Goal: Transaction & Acquisition: Download file/media

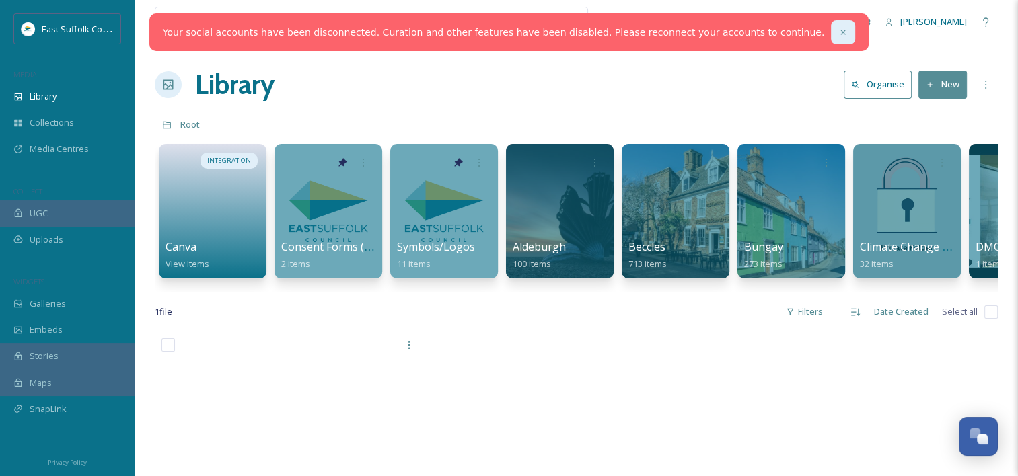
click at [838, 35] on icon at bounding box center [842, 32] width 9 height 9
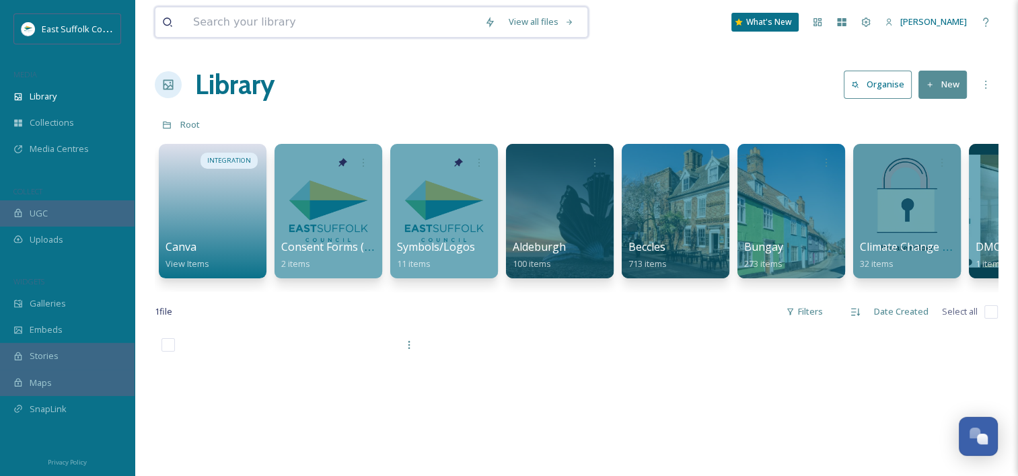
click at [316, 28] on input at bounding box center [331, 22] width 291 height 30
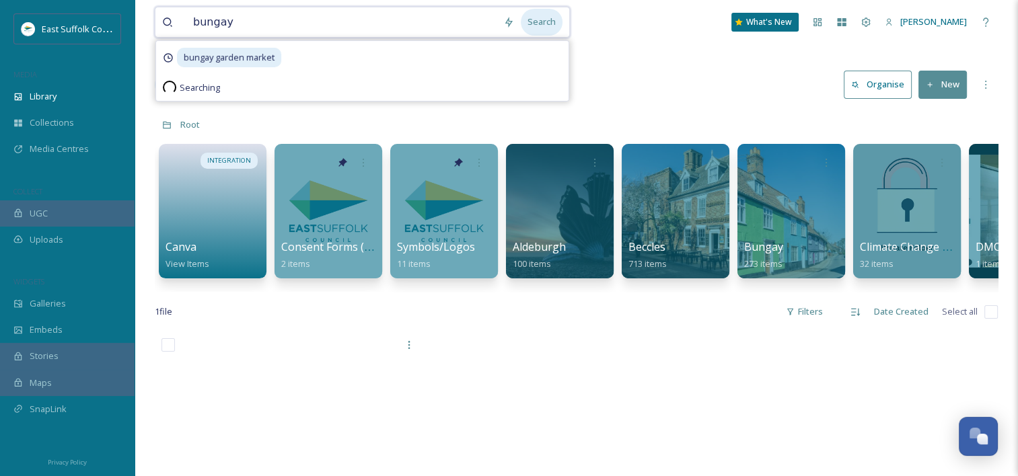
type input "bungay"
click at [554, 27] on div "Search" at bounding box center [542, 22] width 42 height 26
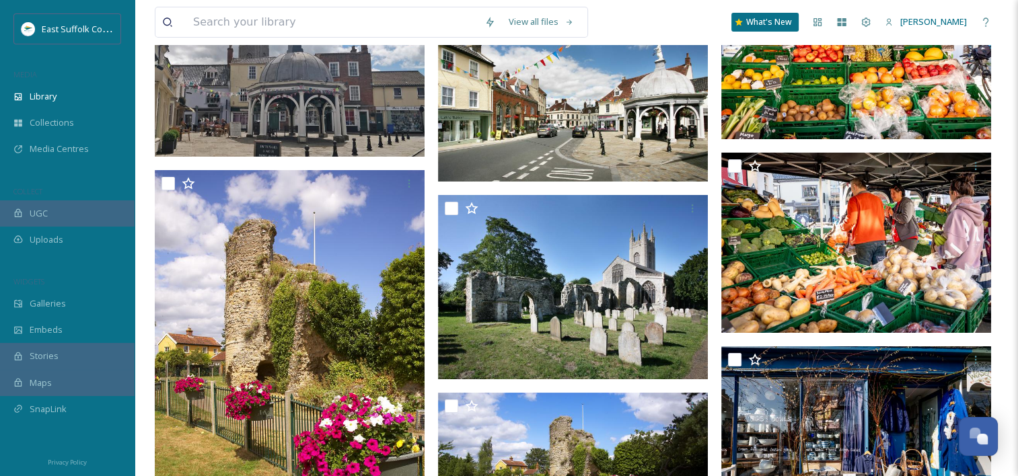
scroll to position [10295, 0]
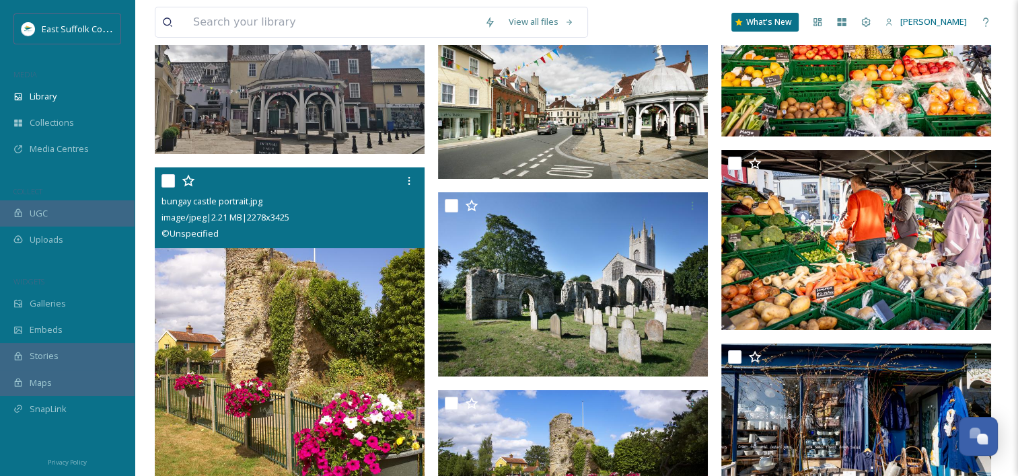
click at [167, 183] on input "checkbox" at bounding box center [167, 180] width 13 height 13
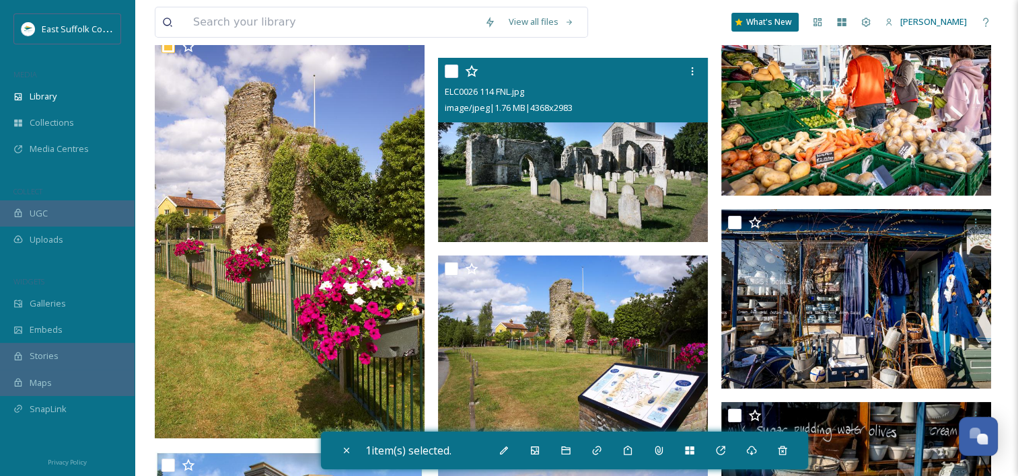
scroll to position [10699, 0]
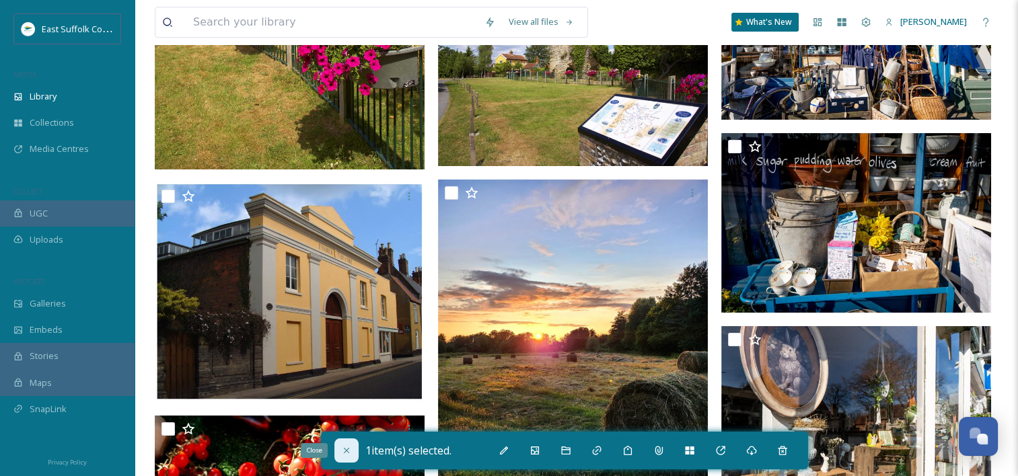
click at [346, 449] on icon at bounding box center [346, 450] width 11 height 11
checkbox input "false"
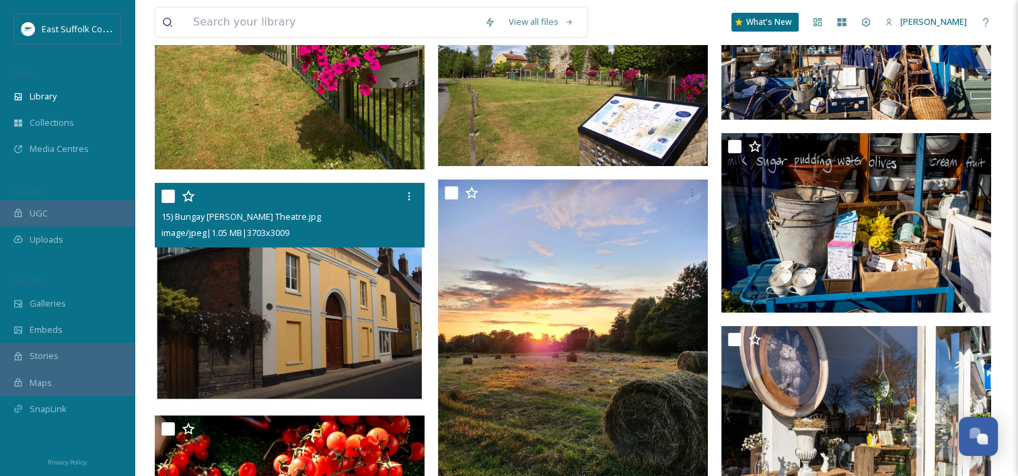
click at [279, 245] on div "15) Bungay [PERSON_NAME] Theatre.jpg image/jpeg | 1.05 MB | 3703 x 3009" at bounding box center [290, 215] width 270 height 65
click at [283, 293] on img at bounding box center [290, 292] width 270 height 219
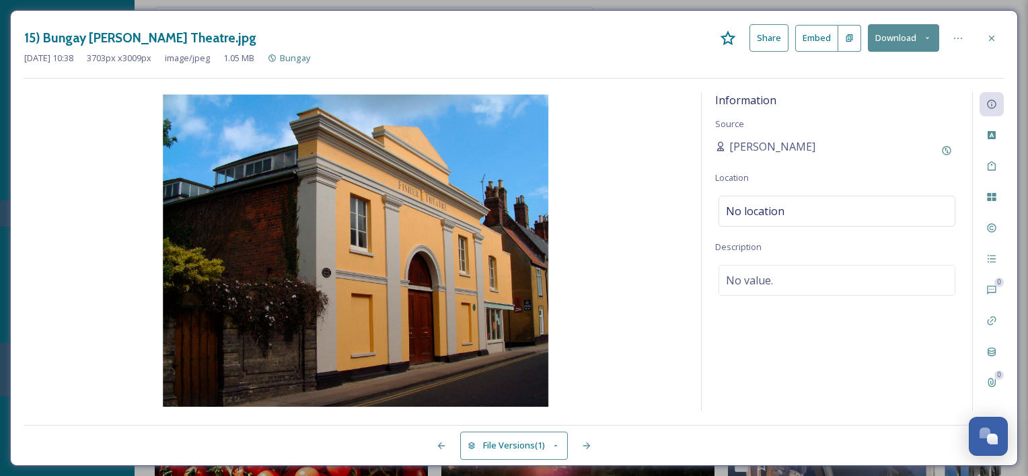
click at [888, 51] on button "Download" at bounding box center [903, 38] width 71 height 28
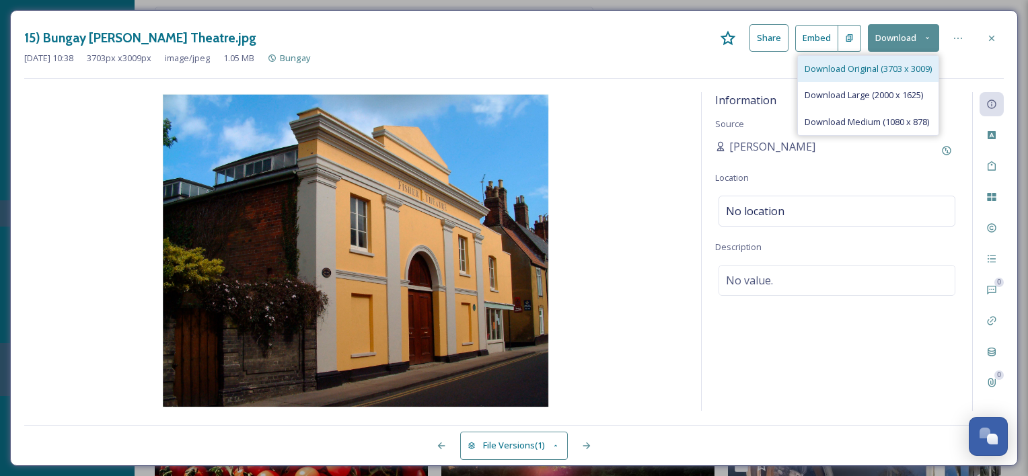
click at [875, 70] on span "Download Original (3703 x 3009)" at bounding box center [868, 69] width 127 height 13
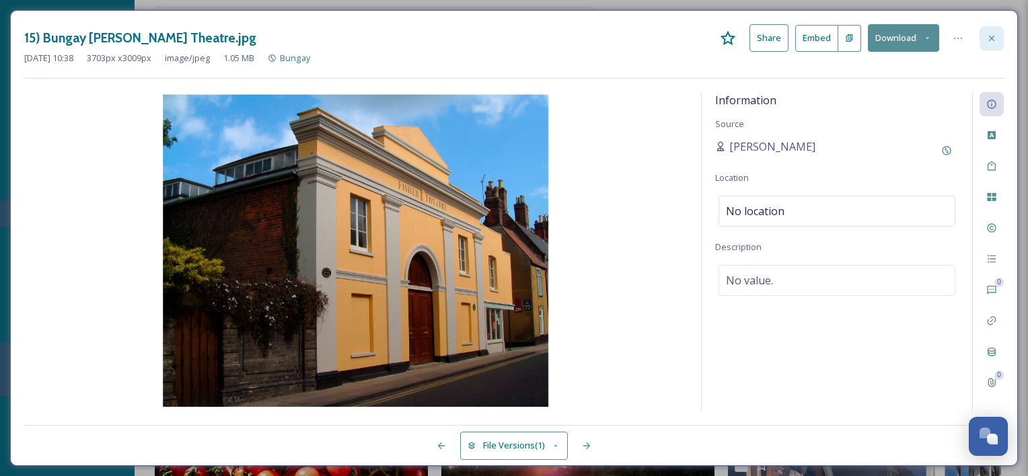
click at [985, 48] on div at bounding box center [992, 38] width 24 height 24
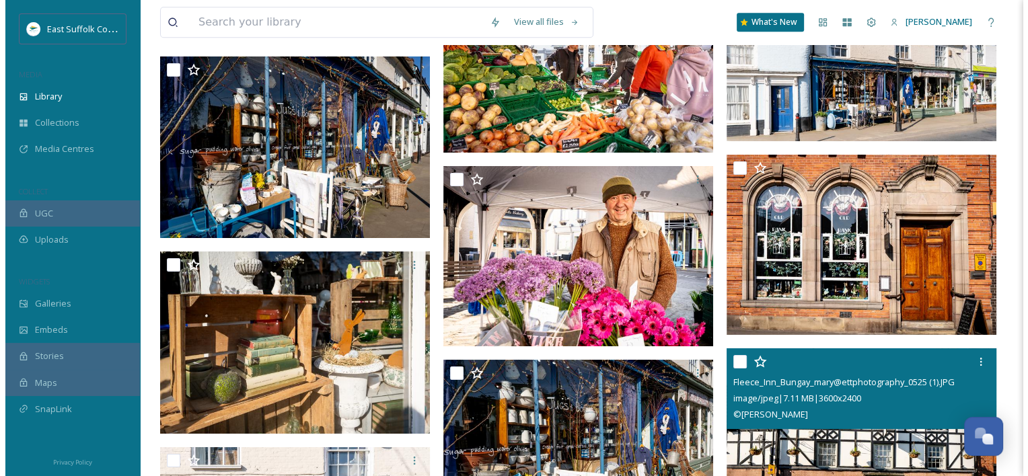
scroll to position [11775, 0]
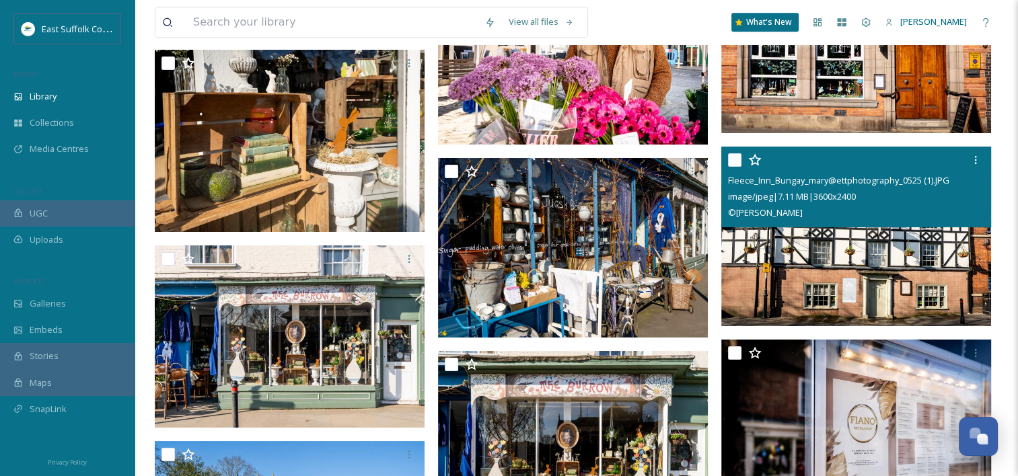
click at [900, 287] on img at bounding box center [856, 237] width 270 height 180
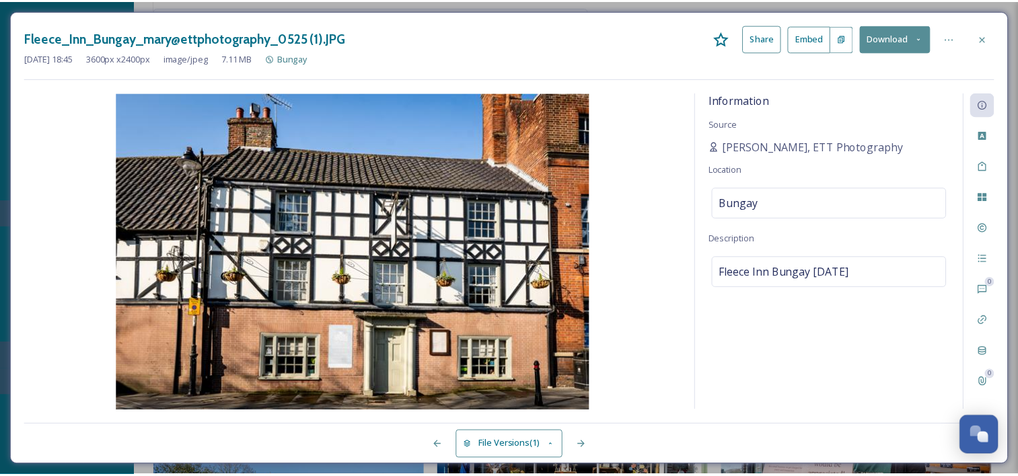
scroll to position [11778, 0]
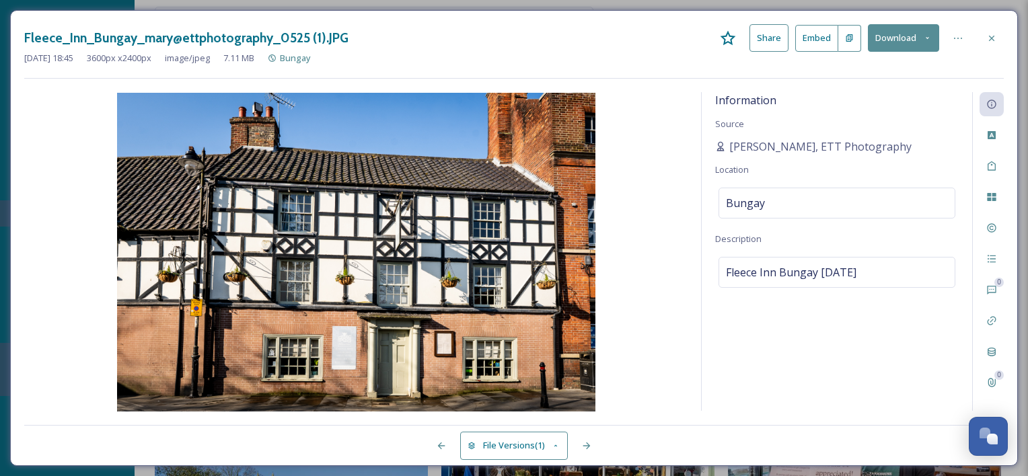
click at [910, 38] on button "Download" at bounding box center [903, 38] width 71 height 28
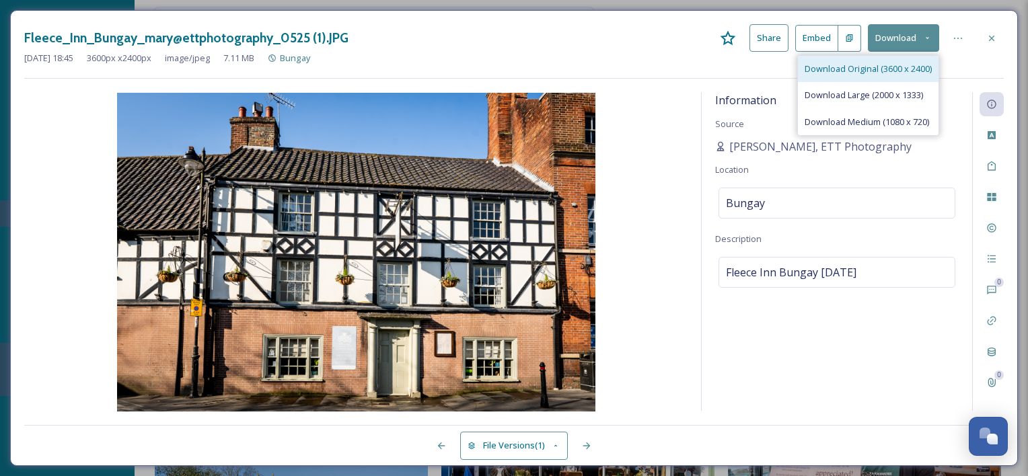
click at [903, 72] on span "Download Original (3600 x 2400)" at bounding box center [868, 69] width 127 height 13
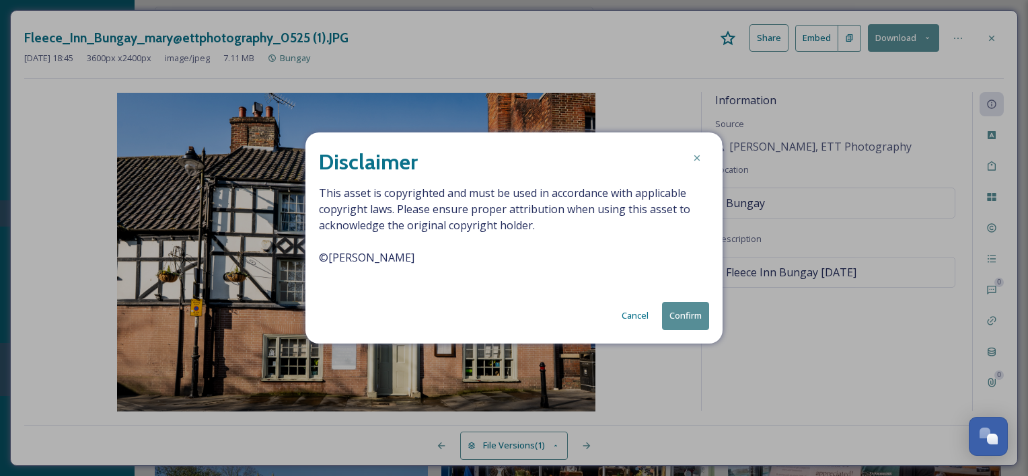
click at [684, 326] on button "Confirm" at bounding box center [685, 316] width 47 height 28
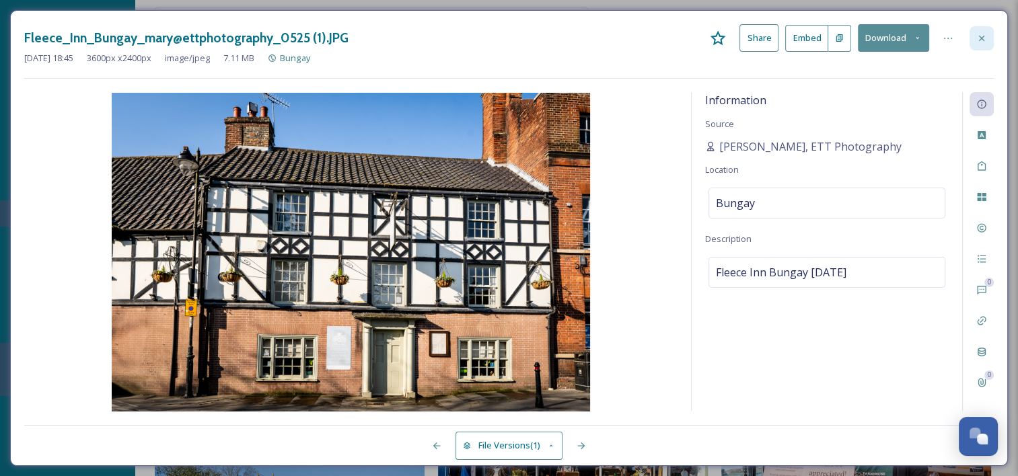
click at [990, 44] on div at bounding box center [982, 38] width 24 height 24
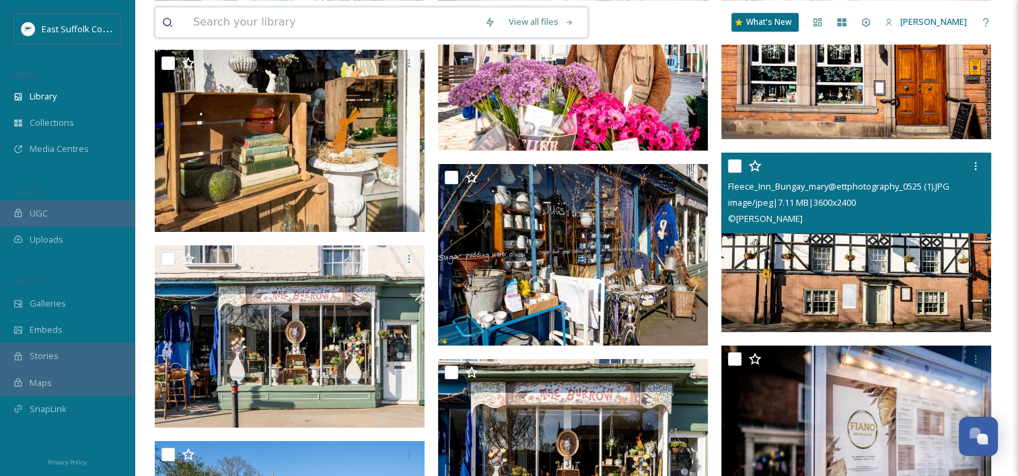
click at [380, 33] on input at bounding box center [331, 22] width 291 height 30
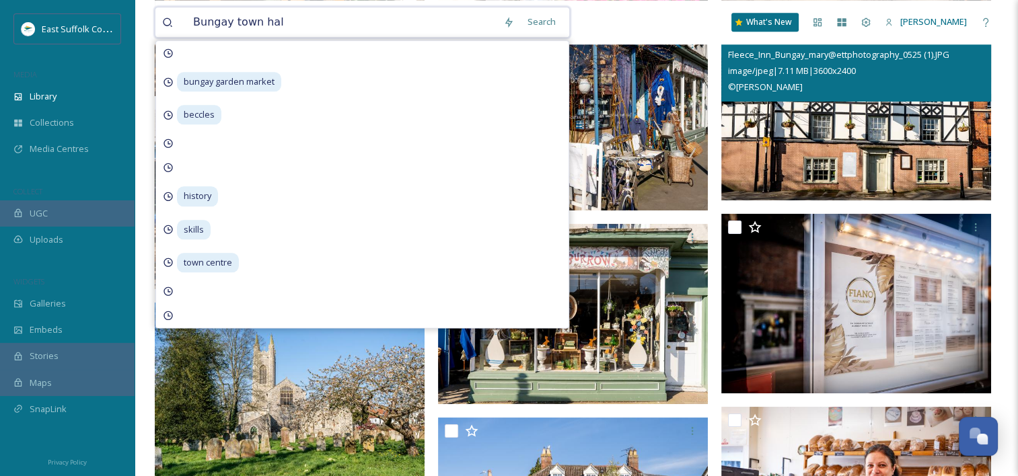
type input "[GEOGRAPHIC_DATA]"
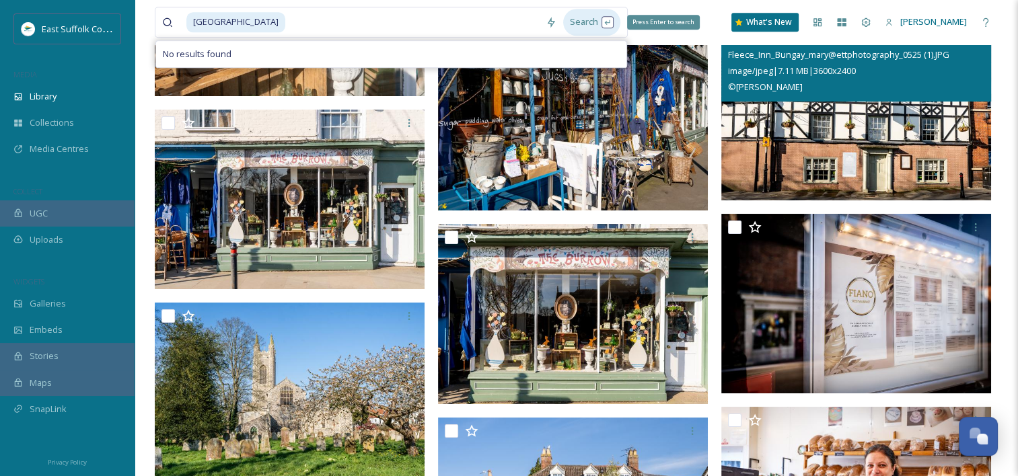
click at [575, 26] on div "Search Press Enter to search" at bounding box center [591, 22] width 57 height 26
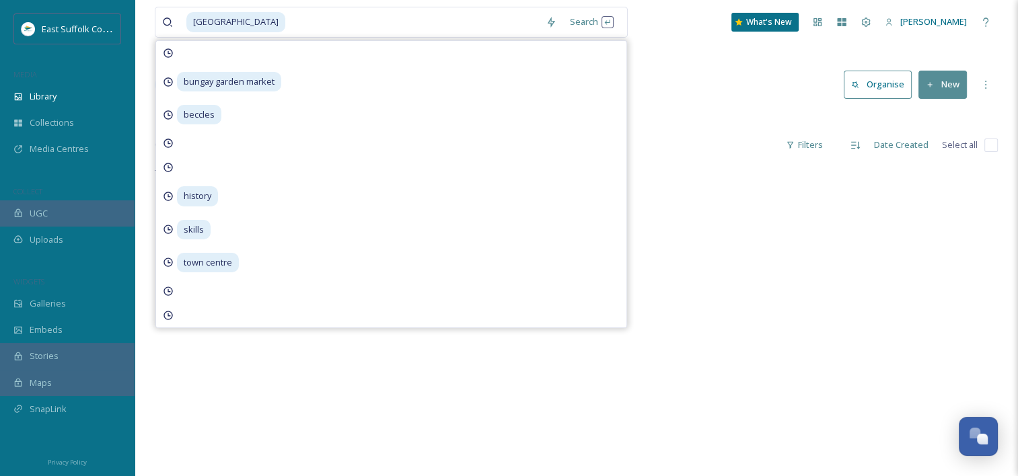
click at [690, 25] on div "[GEOGRAPHIC_DATA] Search bungay garden market beccles history skills town centr…" at bounding box center [576, 22] width 843 height 44
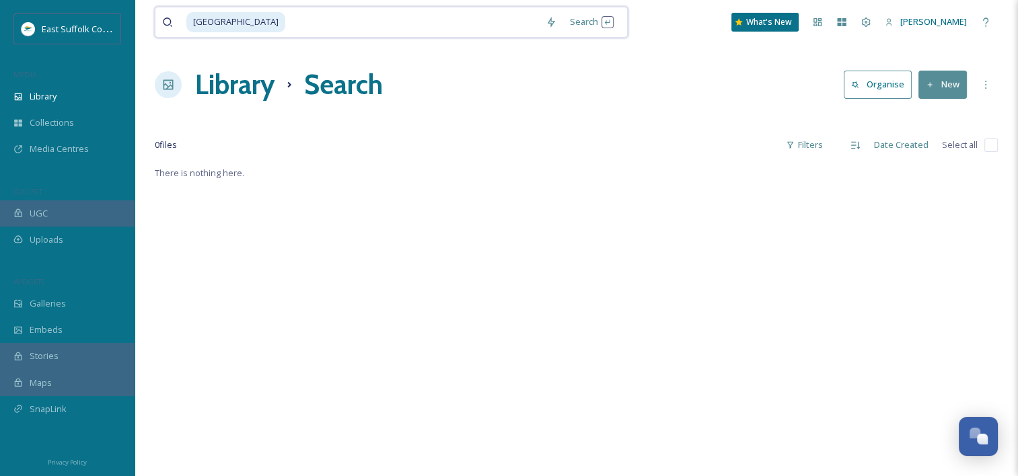
drag, startPoint x: 486, startPoint y: 24, endPoint x: -3, endPoint y: 70, distance: 490.7
click at [0, 70] on html "East Suffolk Council MEDIA Library Collections Media Centres COLLECT UGC Upload…" at bounding box center [509, 320] width 1018 height 641
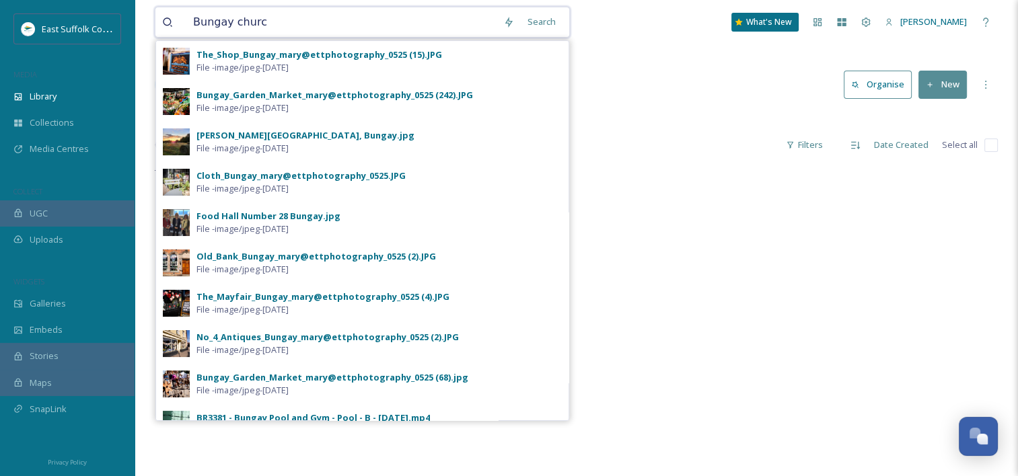
type input "[DEMOGRAPHIC_DATA]"
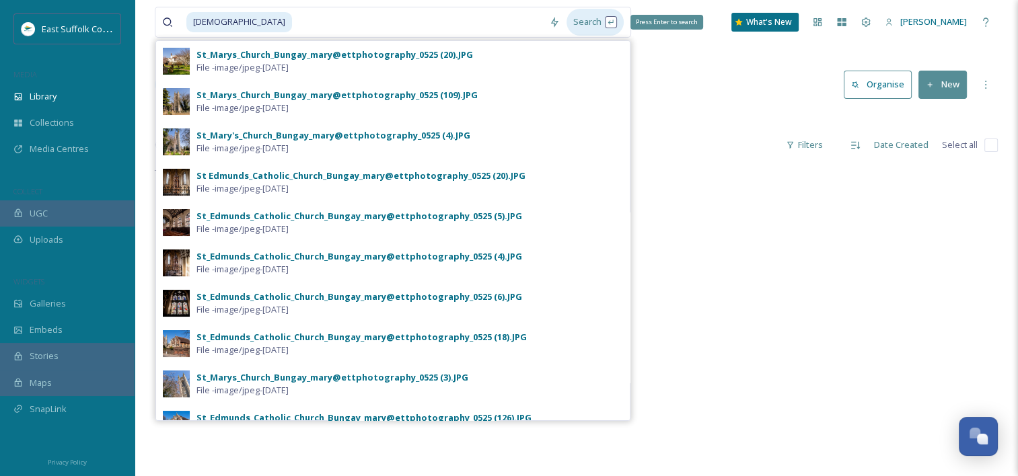
click at [596, 19] on div "Search Press Enter to search" at bounding box center [595, 22] width 57 height 26
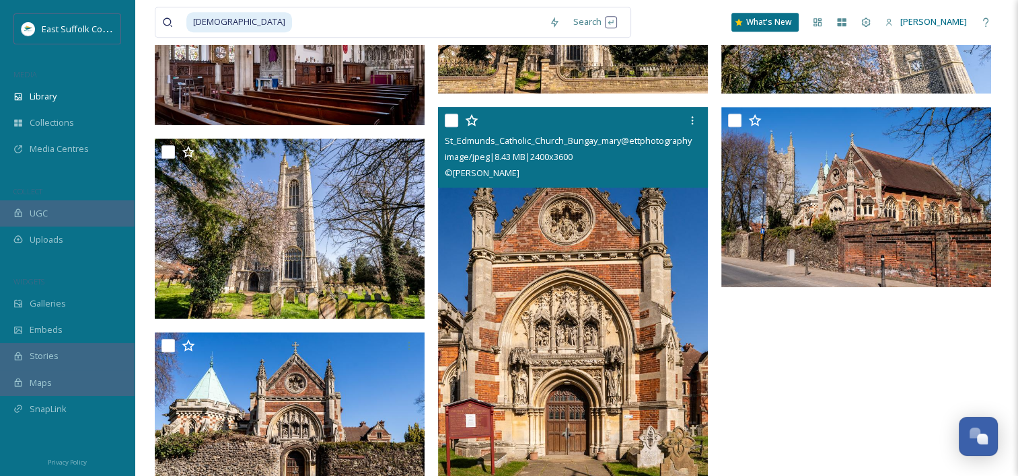
scroll to position [1413, 0]
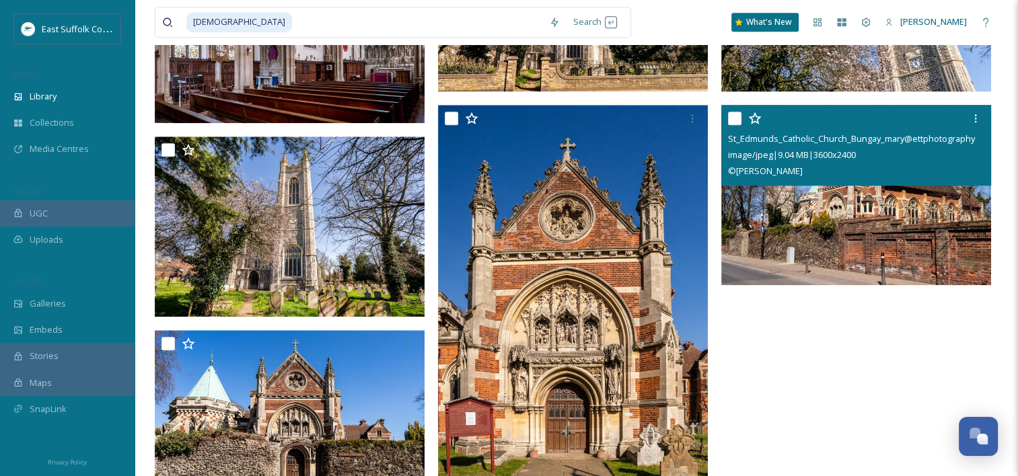
click at [837, 229] on img at bounding box center [856, 195] width 270 height 180
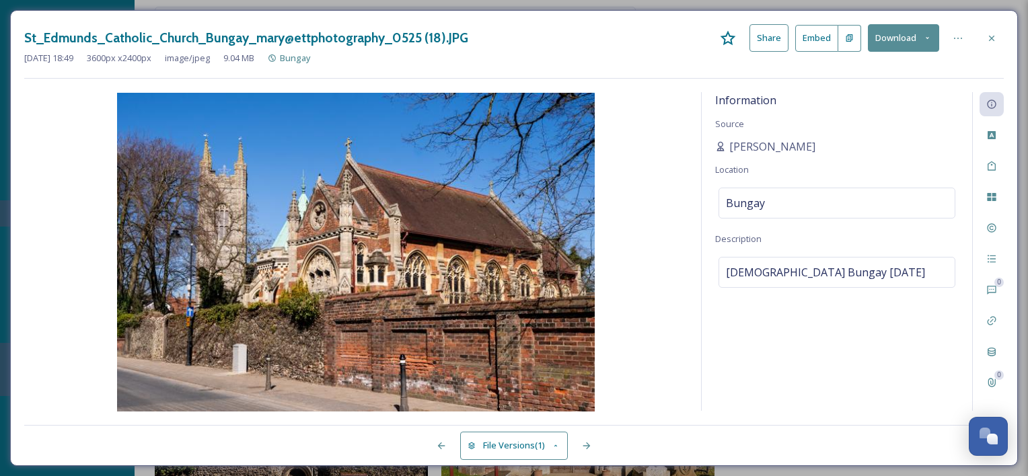
click at [883, 38] on button "Download" at bounding box center [903, 38] width 71 height 28
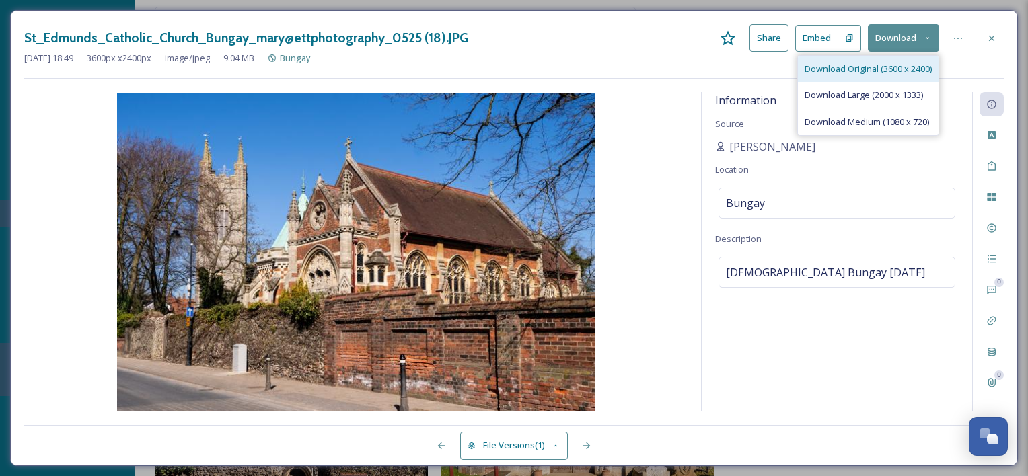
click at [873, 71] on span "Download Original (3600 x 2400)" at bounding box center [868, 69] width 127 height 13
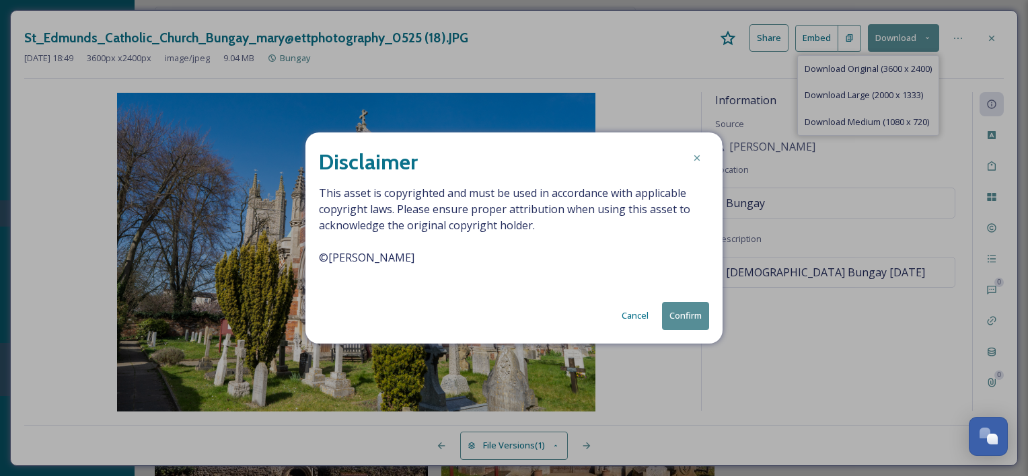
click at [697, 315] on button "Confirm" at bounding box center [685, 316] width 47 height 28
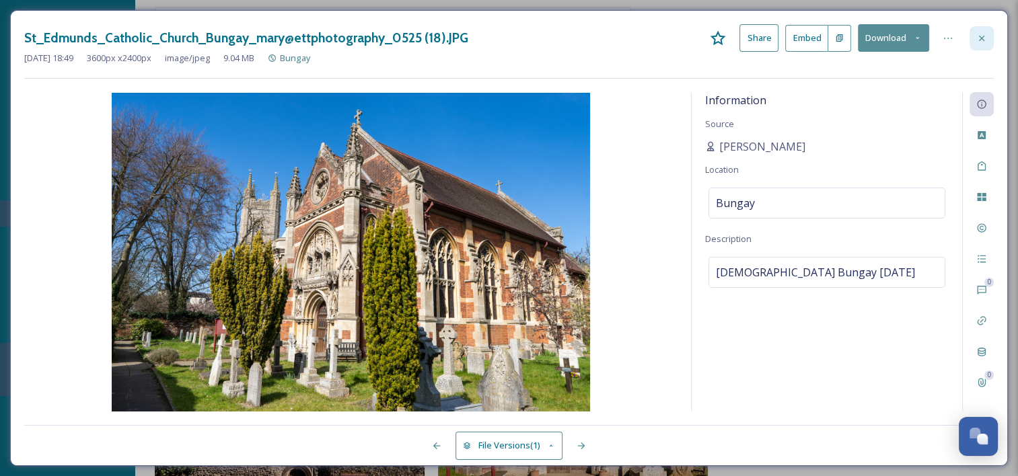
click at [976, 43] on icon at bounding box center [981, 38] width 11 height 11
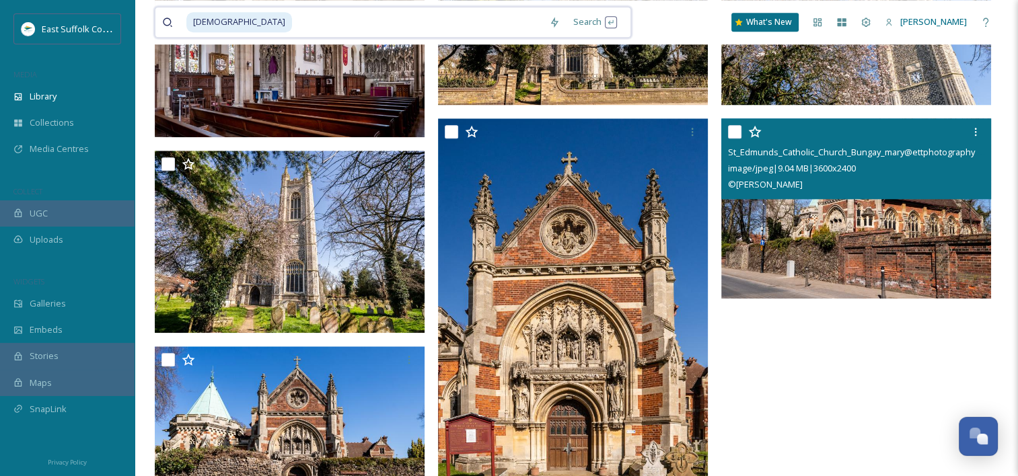
click at [355, 28] on input at bounding box center [417, 22] width 249 height 30
drag, startPoint x: 355, startPoint y: 28, endPoint x: 48, endPoint y: 30, distance: 307.5
click at [386, 24] on input at bounding box center [417, 22] width 249 height 30
drag, startPoint x: 386, startPoint y: 24, endPoint x: -3, endPoint y: 13, distance: 389.1
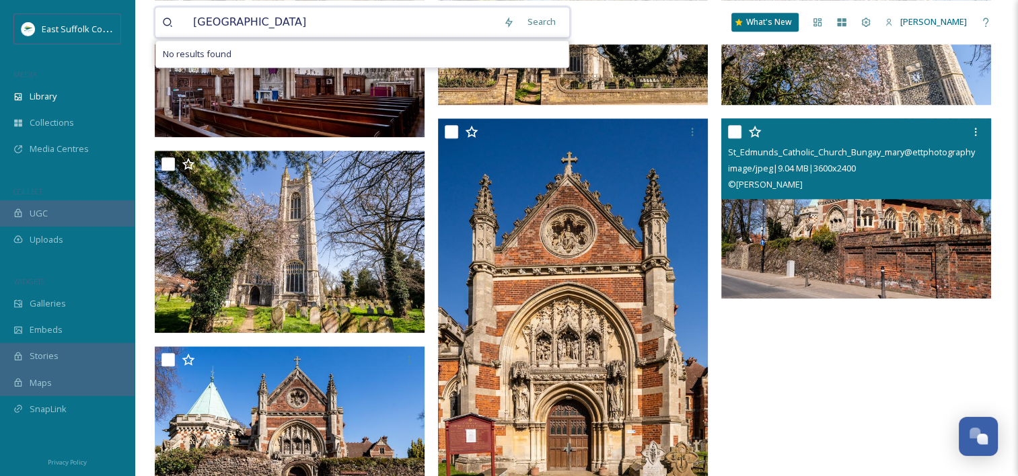
drag, startPoint x: 409, startPoint y: 28, endPoint x: 234, endPoint y: 26, distance: 175.0
click at [234, 26] on input "[GEOGRAPHIC_DATA]" at bounding box center [341, 22] width 310 height 30
type input "Bungay"
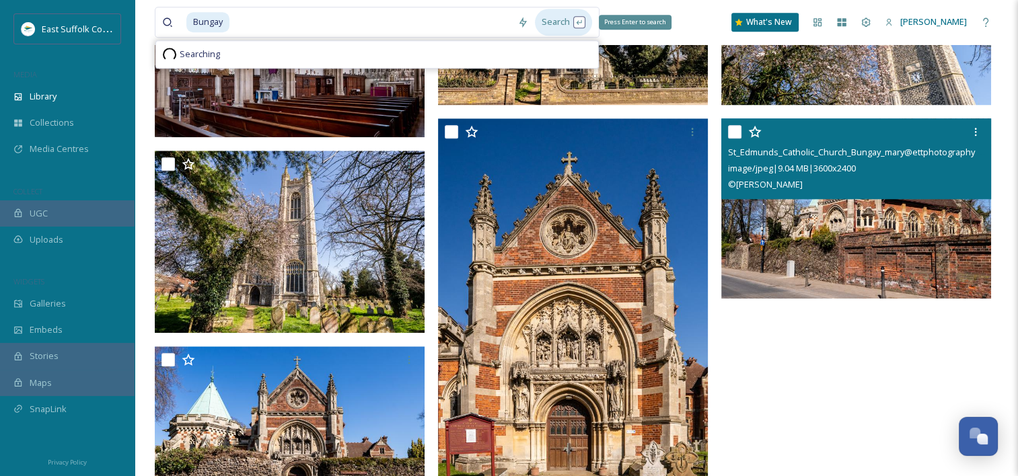
click at [588, 27] on div "Search Press Enter to search" at bounding box center [563, 22] width 57 height 26
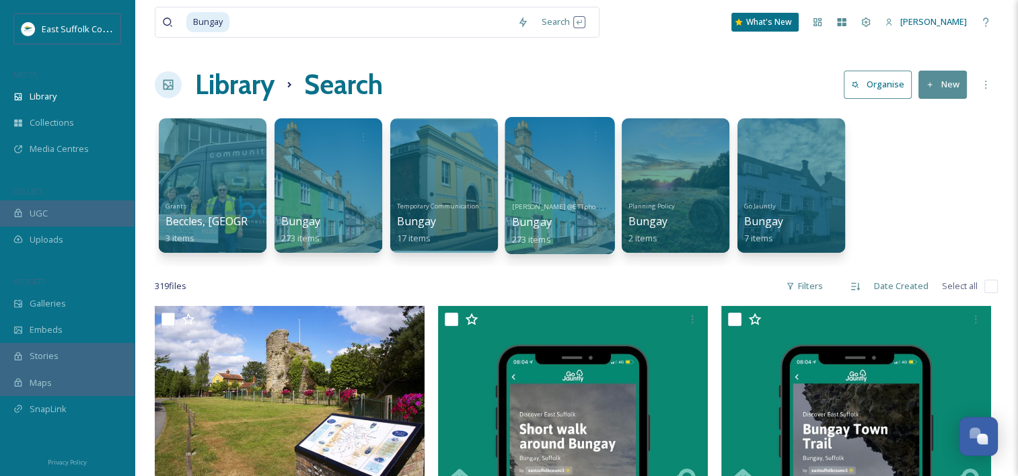
click at [550, 196] on div at bounding box center [560, 185] width 110 height 137
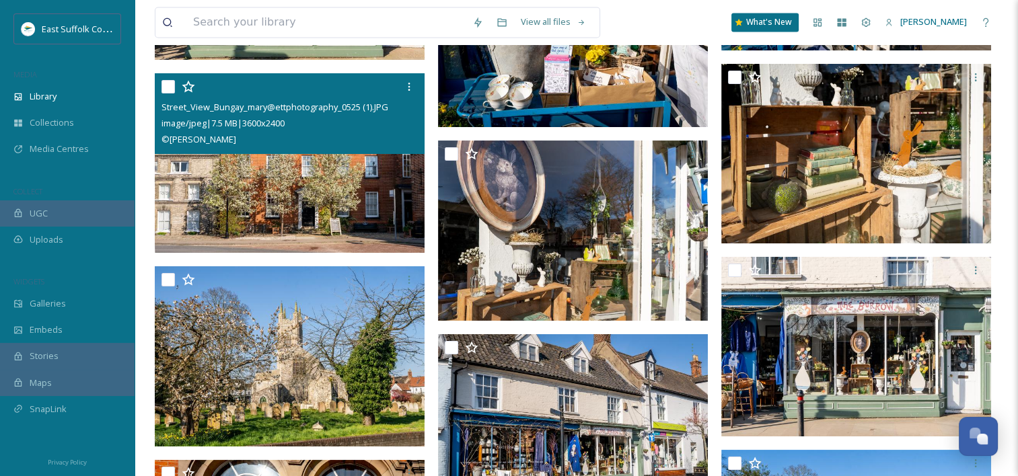
scroll to position [7200, 0]
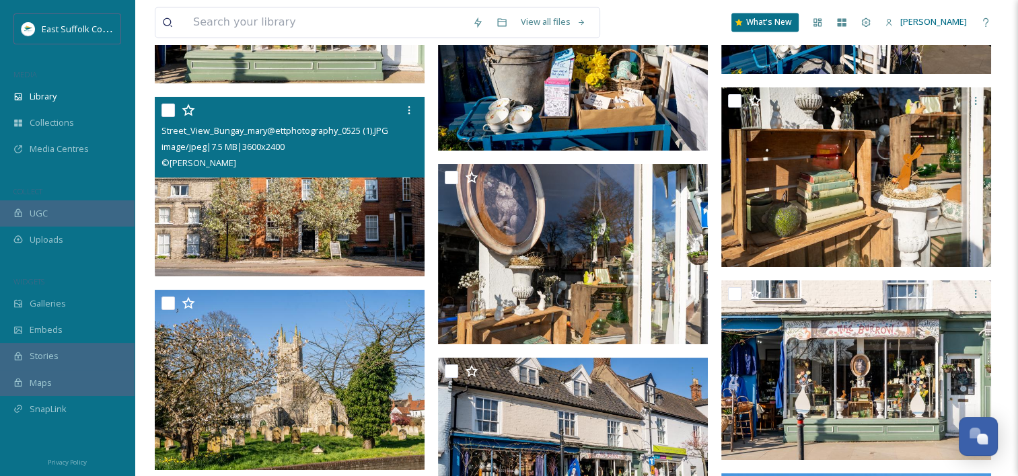
click at [281, 191] on img at bounding box center [290, 187] width 270 height 180
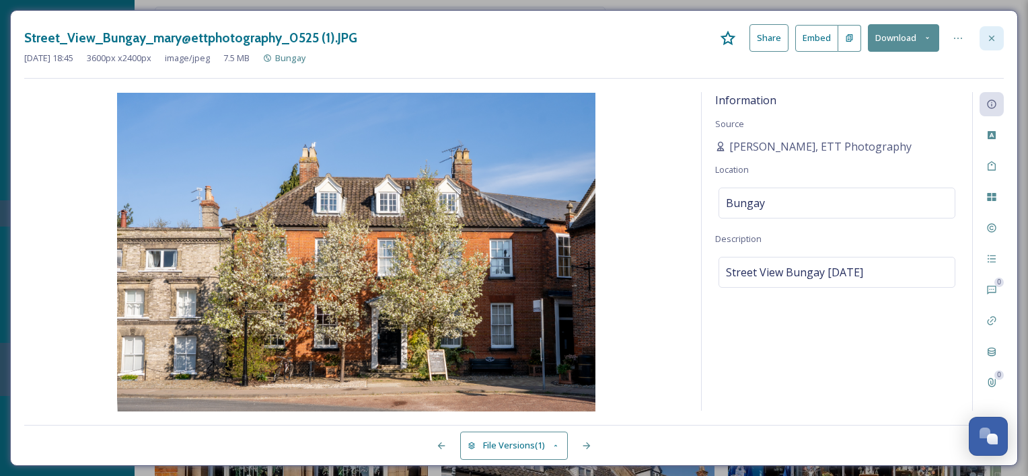
click at [995, 38] on icon at bounding box center [991, 38] width 11 height 11
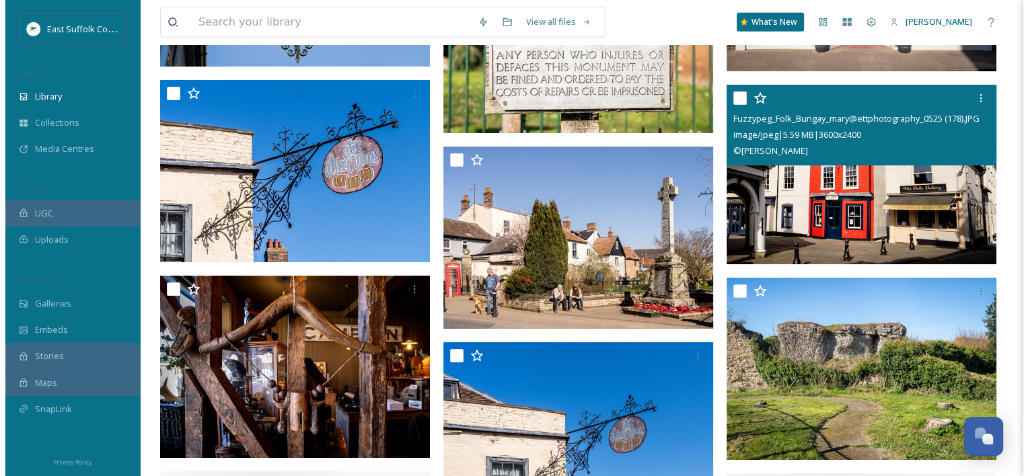
scroll to position [14534, 0]
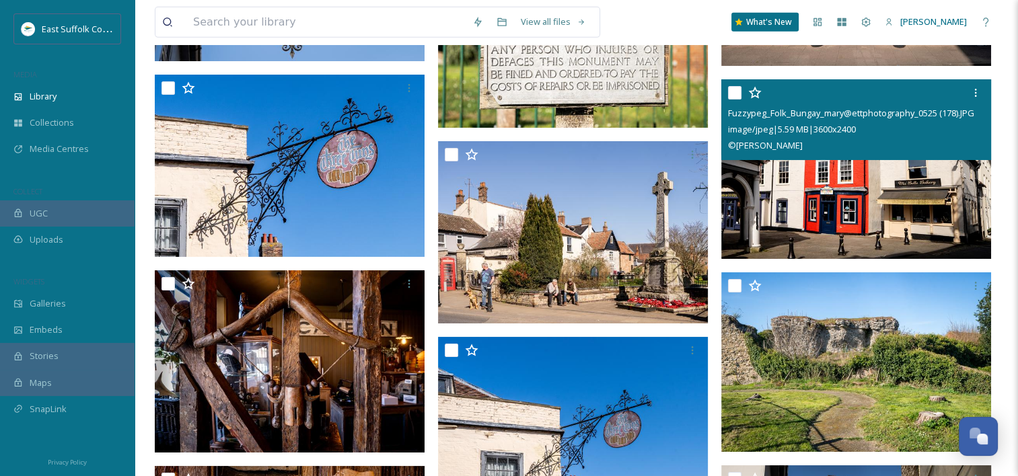
click at [831, 193] on img at bounding box center [856, 169] width 270 height 180
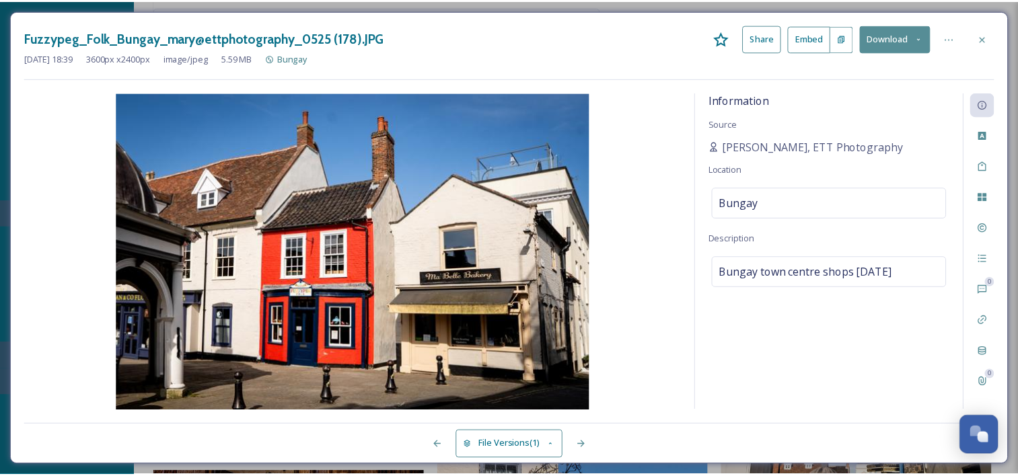
scroll to position [14541, 0]
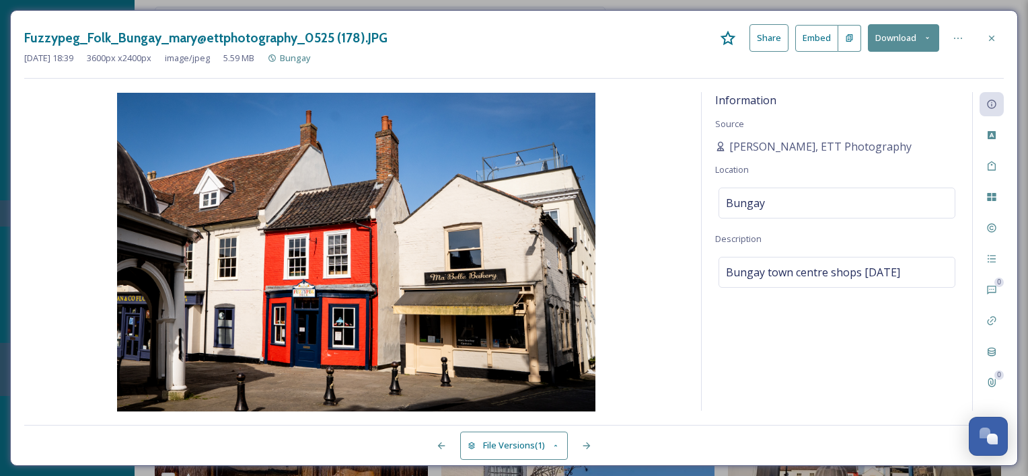
click at [883, 51] on button "Download" at bounding box center [903, 38] width 71 height 28
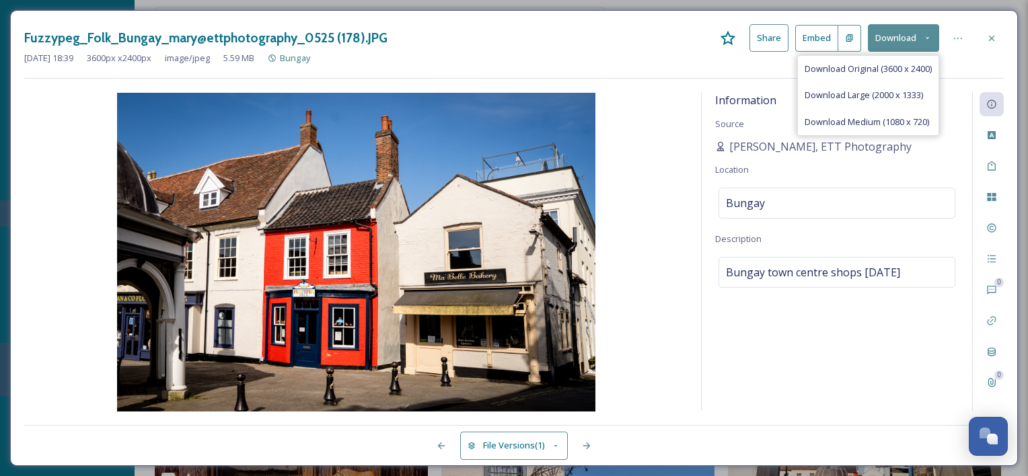
click at [884, 44] on button "Download" at bounding box center [903, 38] width 71 height 28
click at [869, 69] on span "Download Original (3600 x 2400)" at bounding box center [868, 69] width 127 height 13
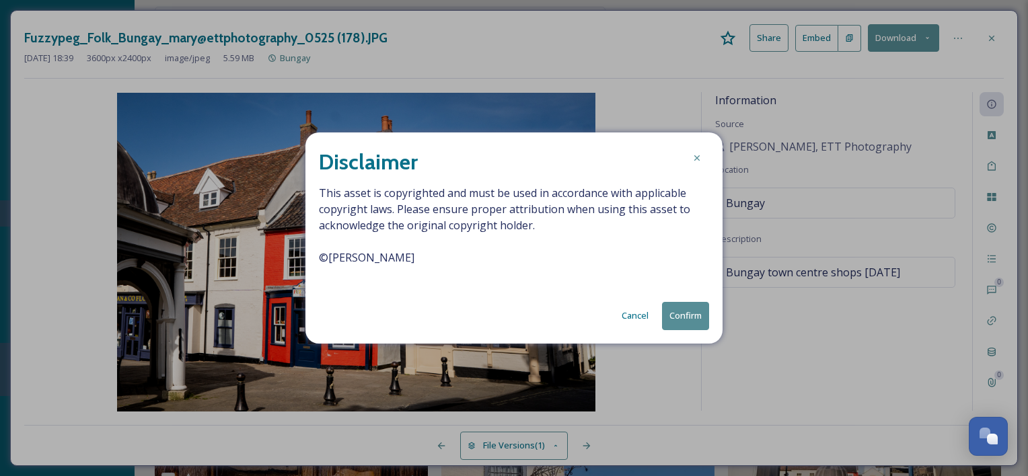
click at [681, 325] on button "Confirm" at bounding box center [685, 316] width 47 height 28
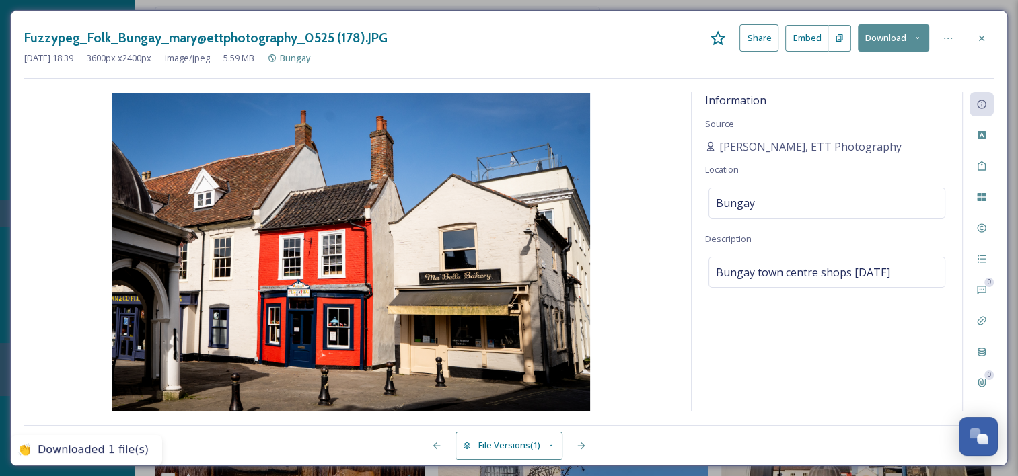
click at [991, 34] on div at bounding box center [982, 38] width 24 height 24
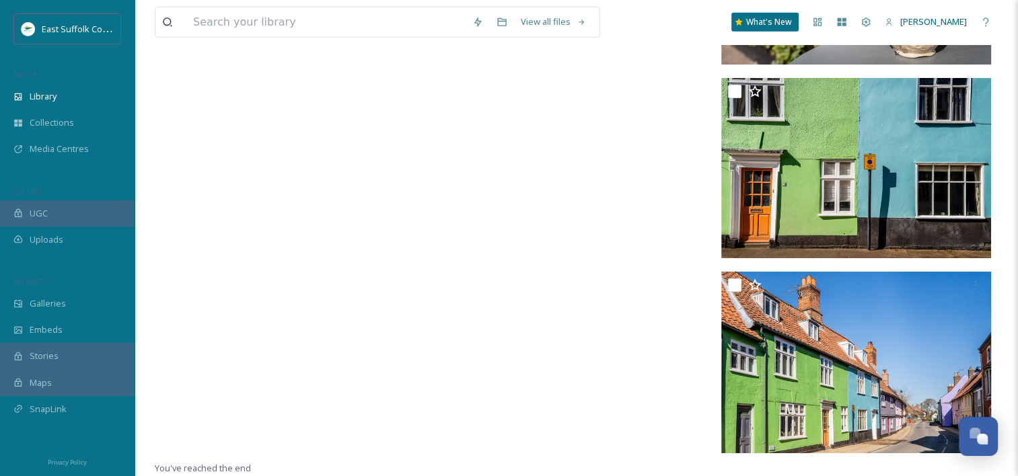
scroll to position [19543, 0]
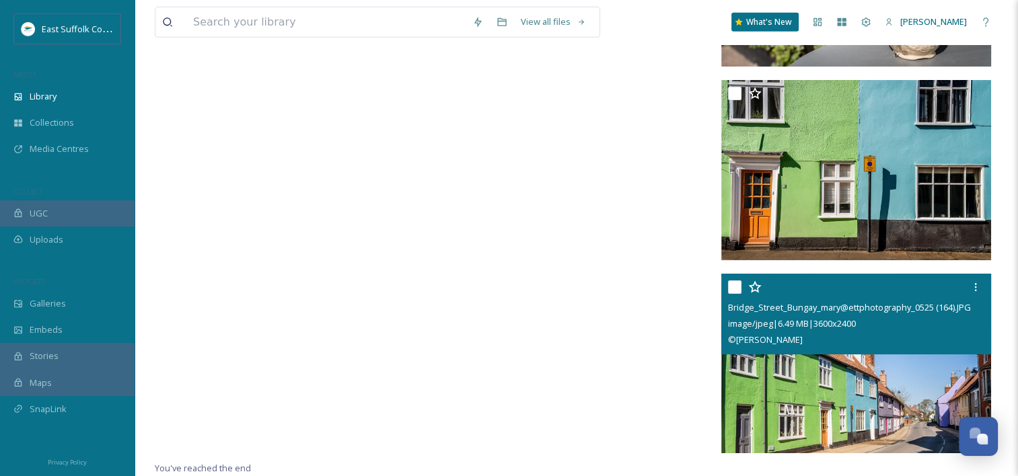
click at [739, 285] on input "checkbox" at bounding box center [734, 287] width 13 height 13
checkbox input "true"
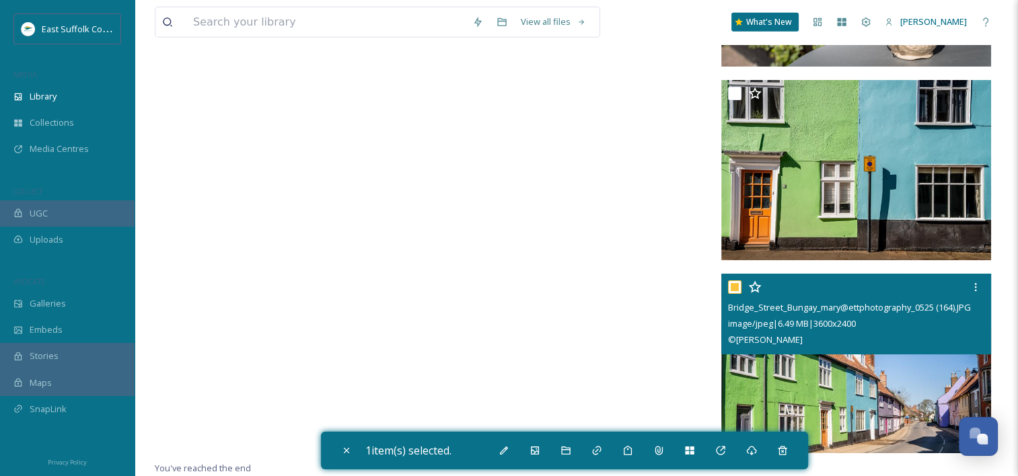
scroll to position [19351, 0]
click at [839, 355] on img at bounding box center [856, 365] width 270 height 180
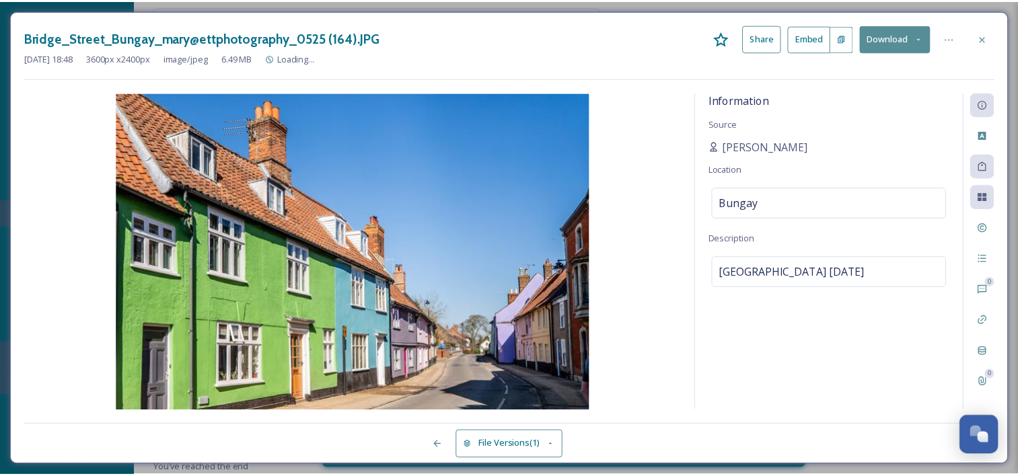
scroll to position [19351, 0]
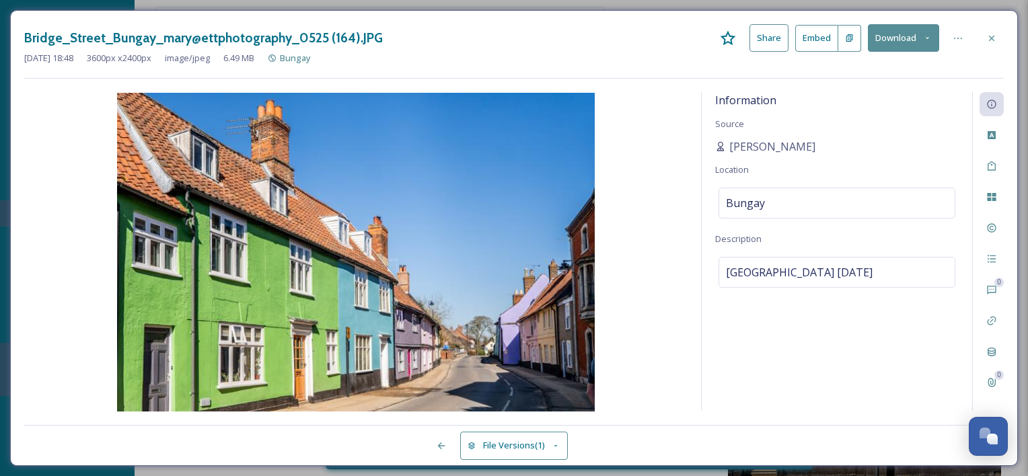
click at [896, 44] on button "Download" at bounding box center [903, 38] width 71 height 28
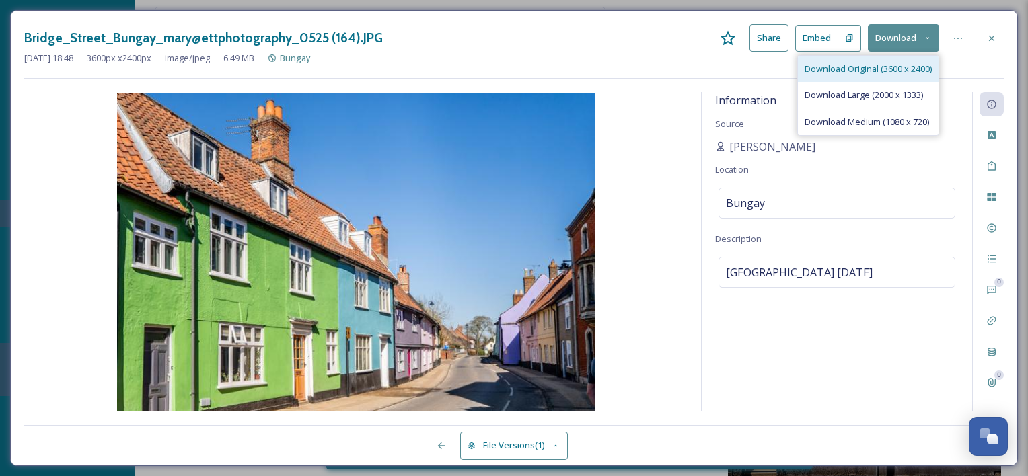
click at [894, 75] on div "Download Original (3600 x 2400)" at bounding box center [868, 69] width 141 height 26
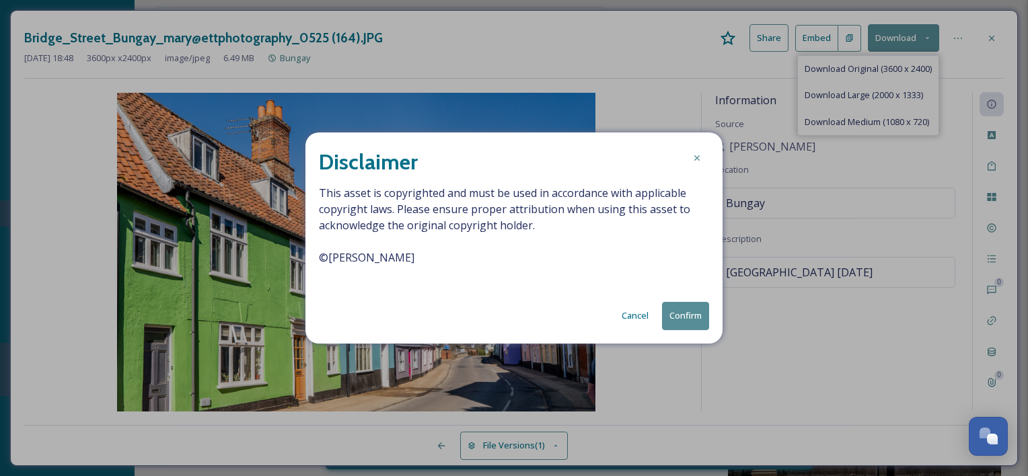
click at [701, 318] on button "Confirm" at bounding box center [685, 316] width 47 height 28
